Goal: Transaction & Acquisition: Purchase product/service

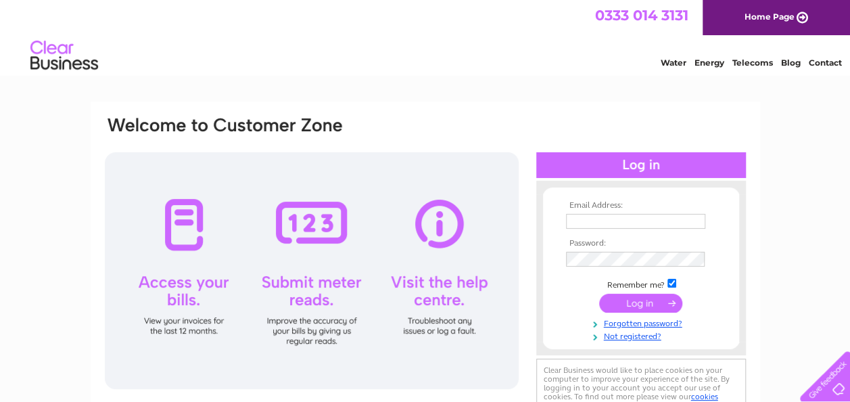
type input "[PERSON_NAME][EMAIL_ADDRESS][PERSON_NAME][DOMAIN_NAME]"
click at [619, 303] on input "submit" at bounding box center [640, 302] width 83 height 19
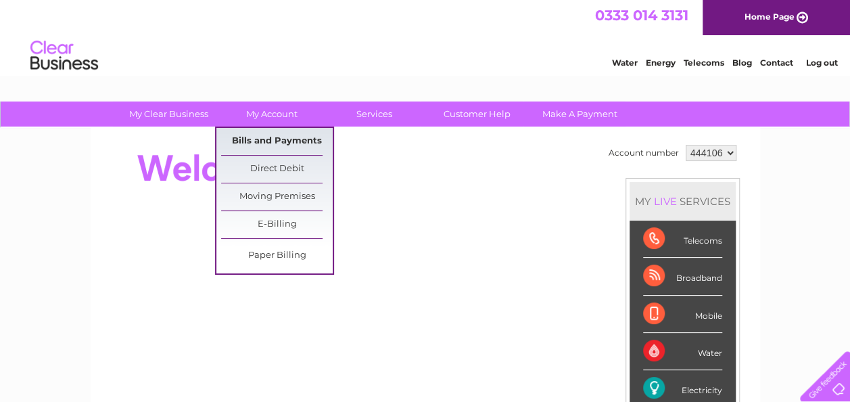
click at [283, 142] on link "Bills and Payments" at bounding box center [277, 141] width 112 height 27
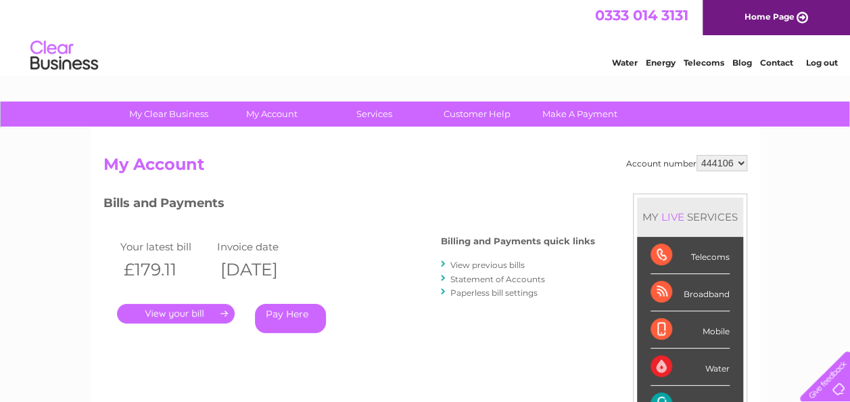
click at [224, 313] on link "." at bounding box center [176, 314] width 118 height 20
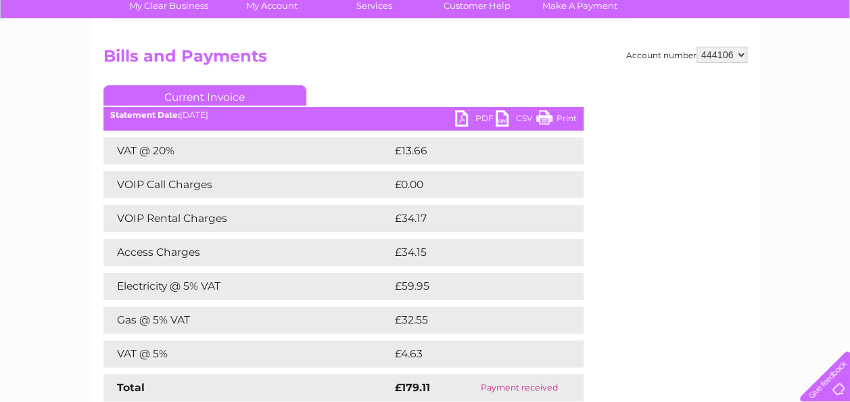
scroll to position [81, 0]
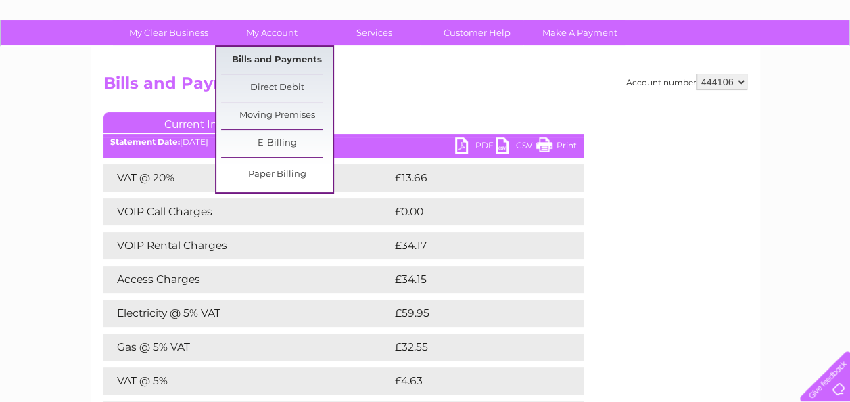
click at [285, 70] on link "Bills and Payments" at bounding box center [277, 60] width 112 height 27
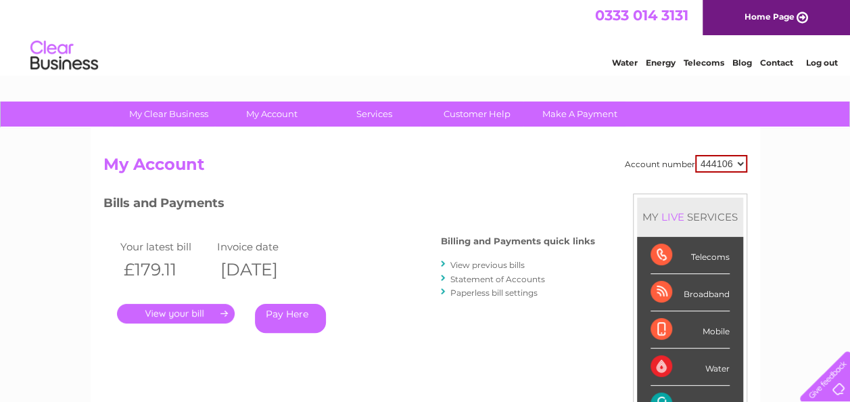
click at [176, 313] on link "." at bounding box center [176, 314] width 118 height 20
click at [506, 264] on link "View previous bills" at bounding box center [487, 265] width 74 height 10
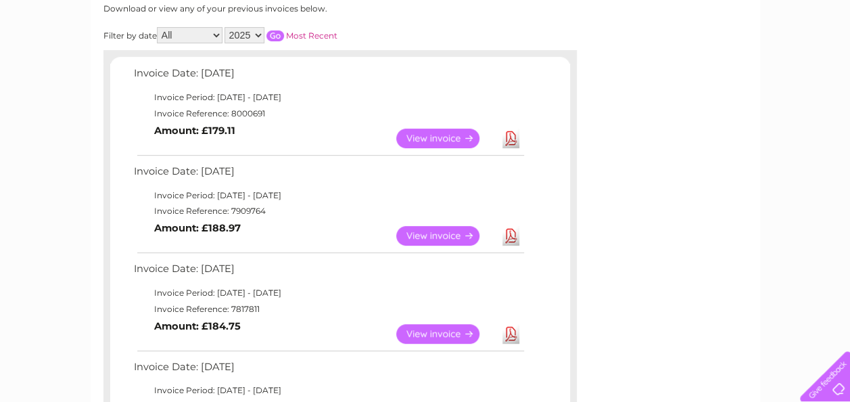
scroll to position [216, 0]
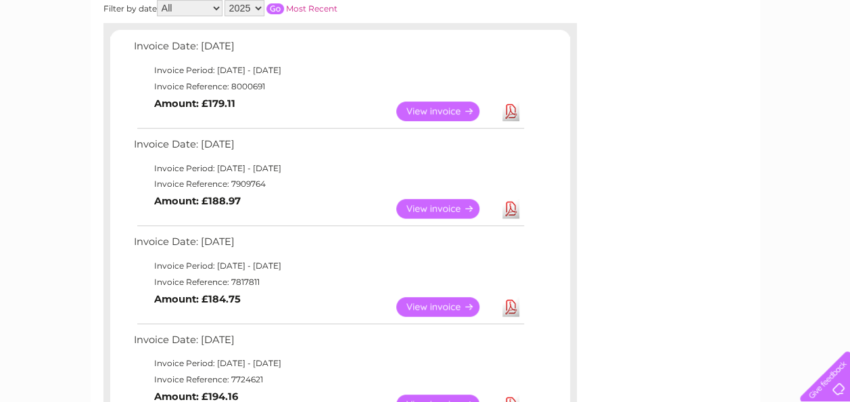
click at [447, 199] on link "View" at bounding box center [445, 209] width 99 height 20
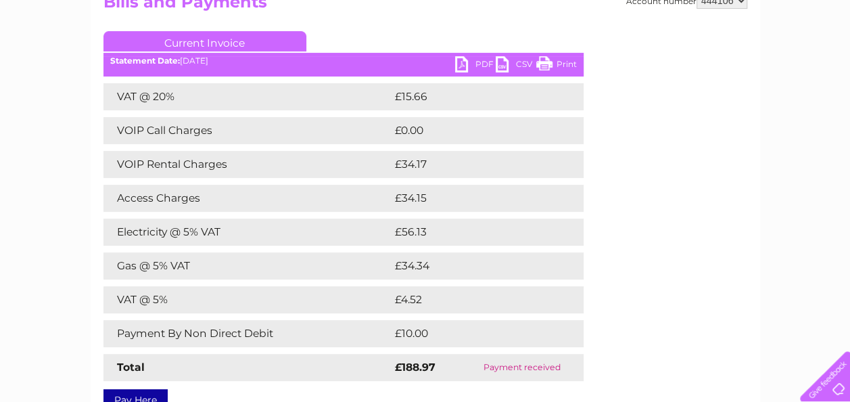
scroll to position [54, 0]
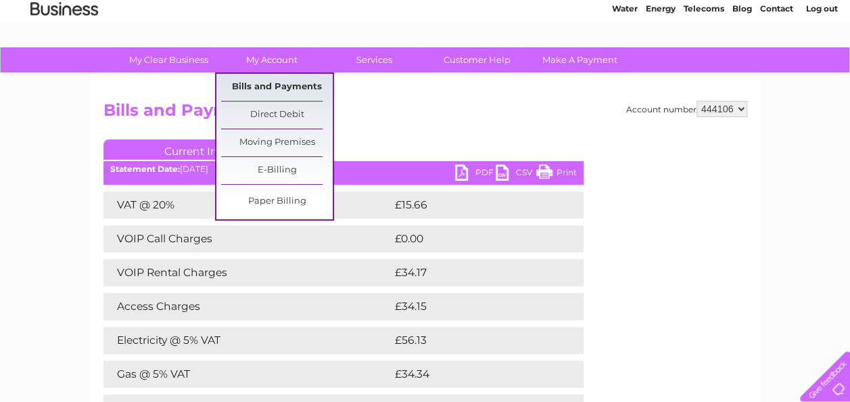
click at [265, 85] on link "Bills and Payments" at bounding box center [277, 87] width 112 height 27
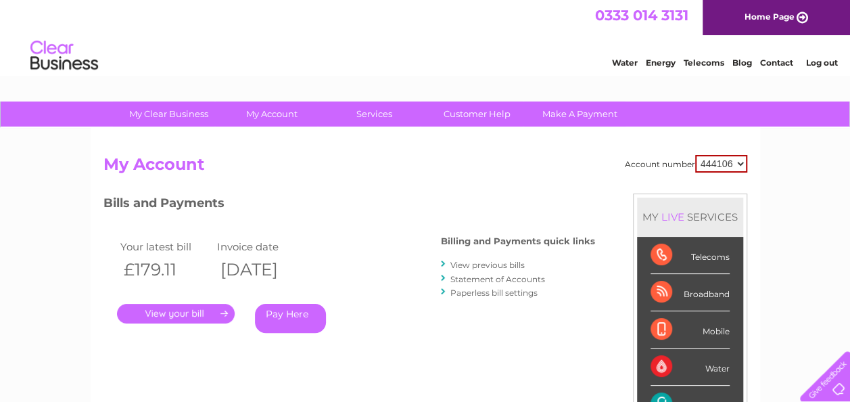
click at [300, 319] on link "Pay Here" at bounding box center [290, 318] width 71 height 29
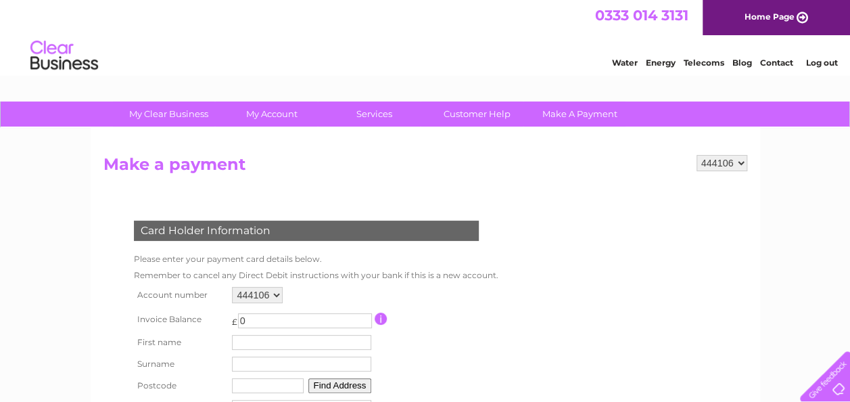
click at [819, 70] on li "Log out" at bounding box center [821, 62] width 41 height 17
click at [823, 65] on link "Log out" at bounding box center [821, 62] width 32 height 10
